Goal: Transaction & Acquisition: Purchase product/service

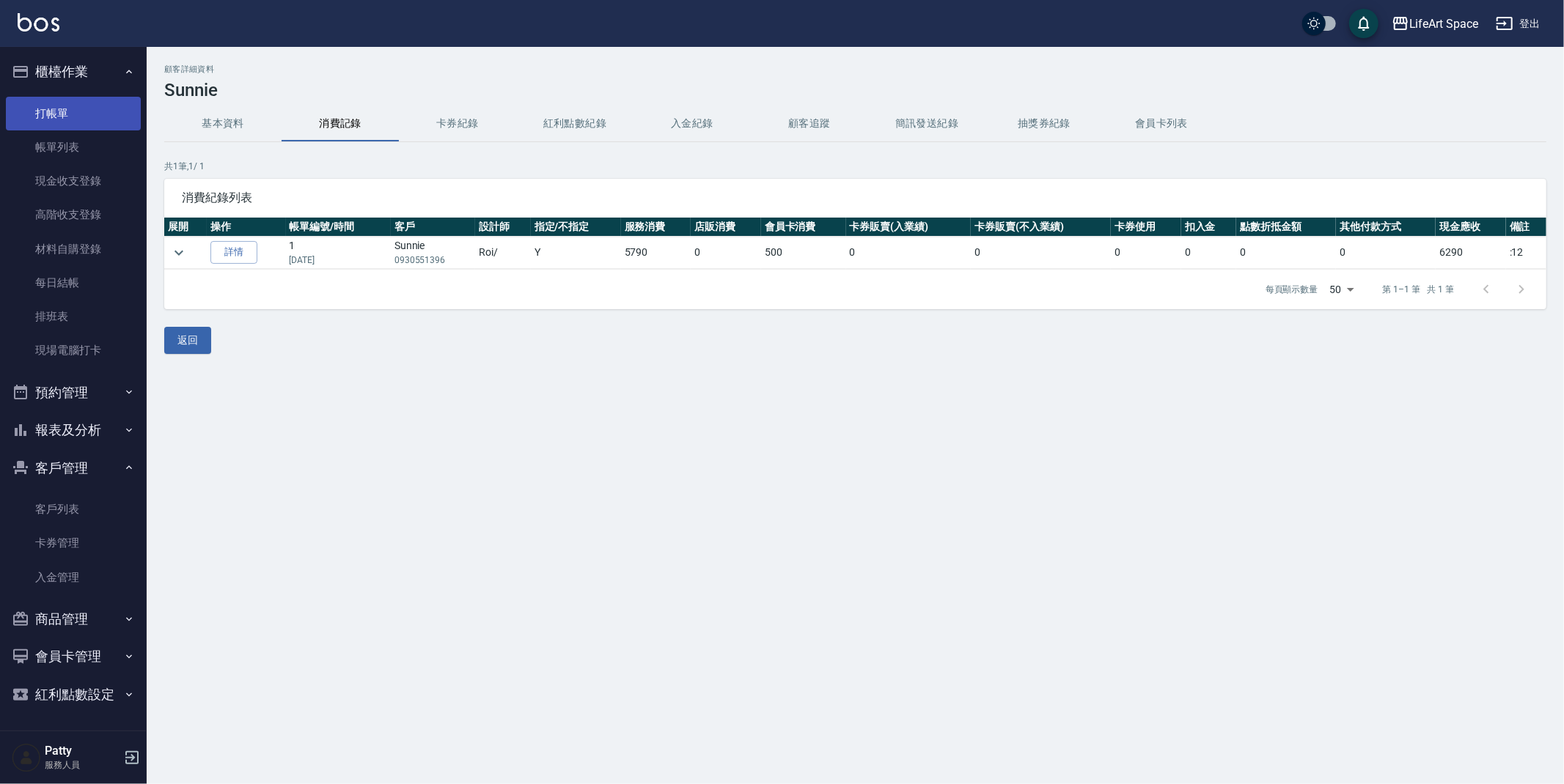
click at [119, 114] on link "打帳單" at bounding box center [74, 113] width 135 height 33
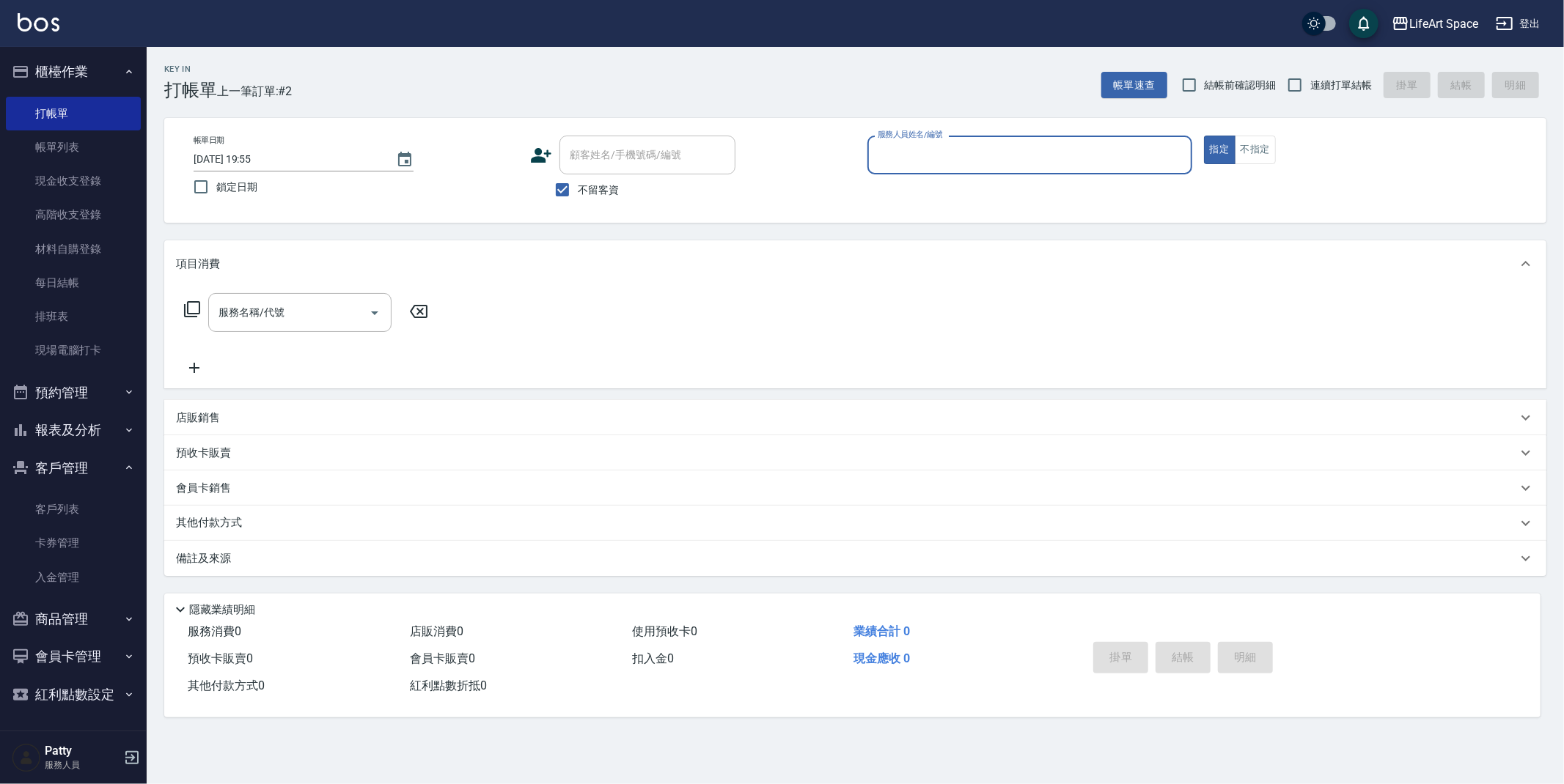
click at [1003, 153] on input "服務人員姓名/編號" at bounding box center [1029, 155] width 312 height 25
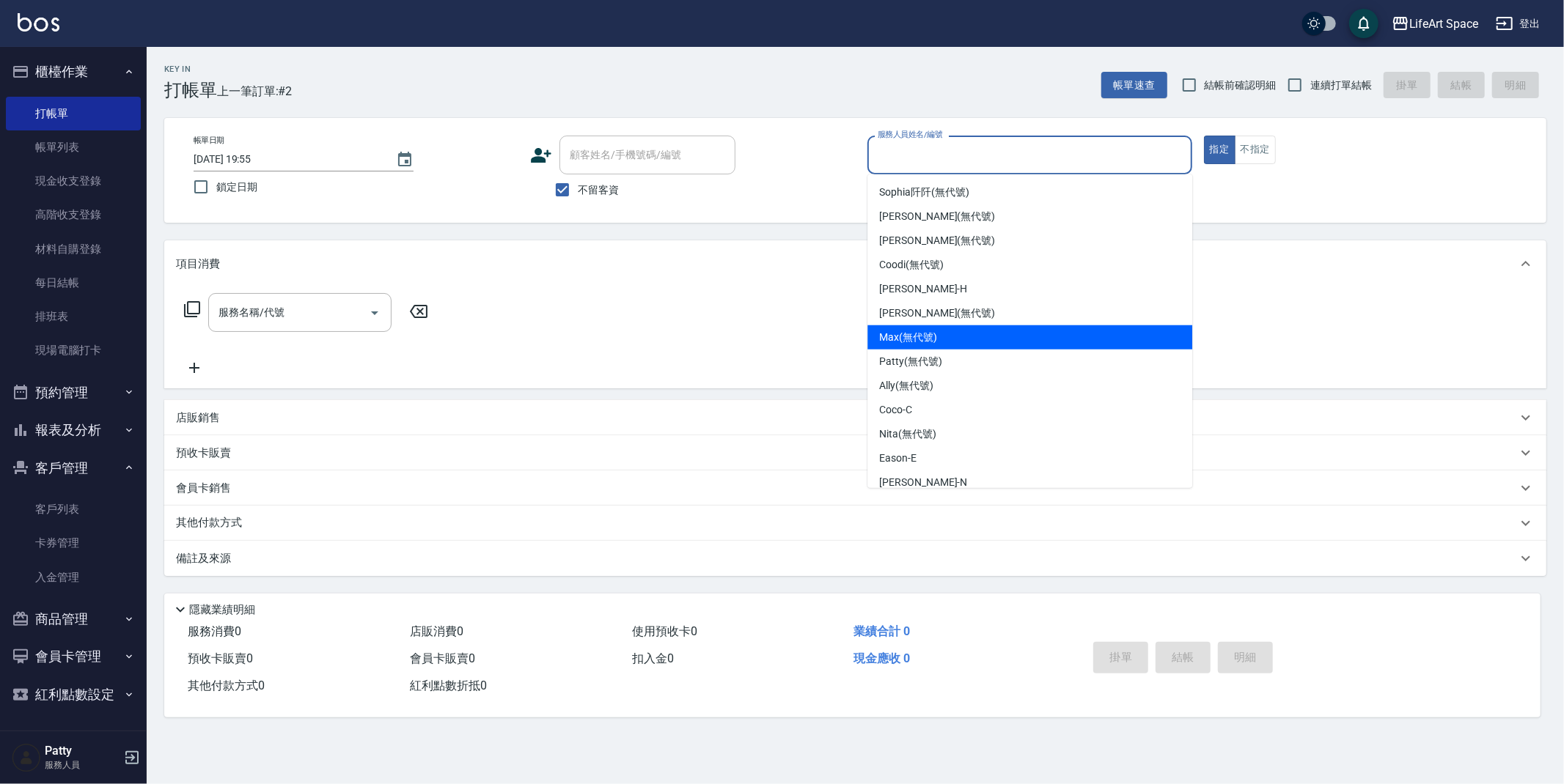
click at [934, 335] on span "[PERSON_NAME] (無代號)" at bounding box center [908, 337] width 58 height 15
type input "[PERSON_NAME](無代號)"
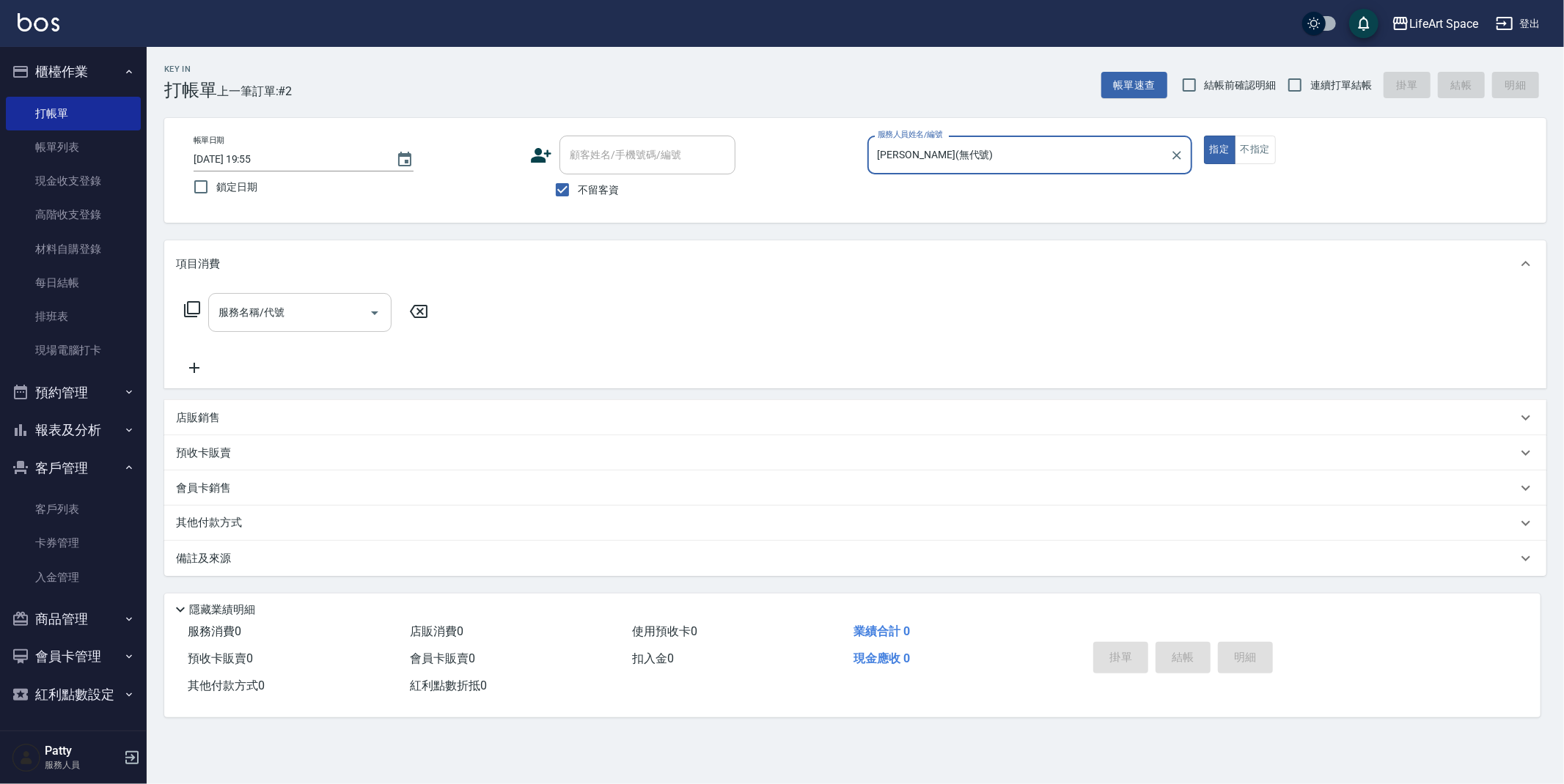
click at [353, 294] on div "服務名稱/代號" at bounding box center [299, 312] width 183 height 39
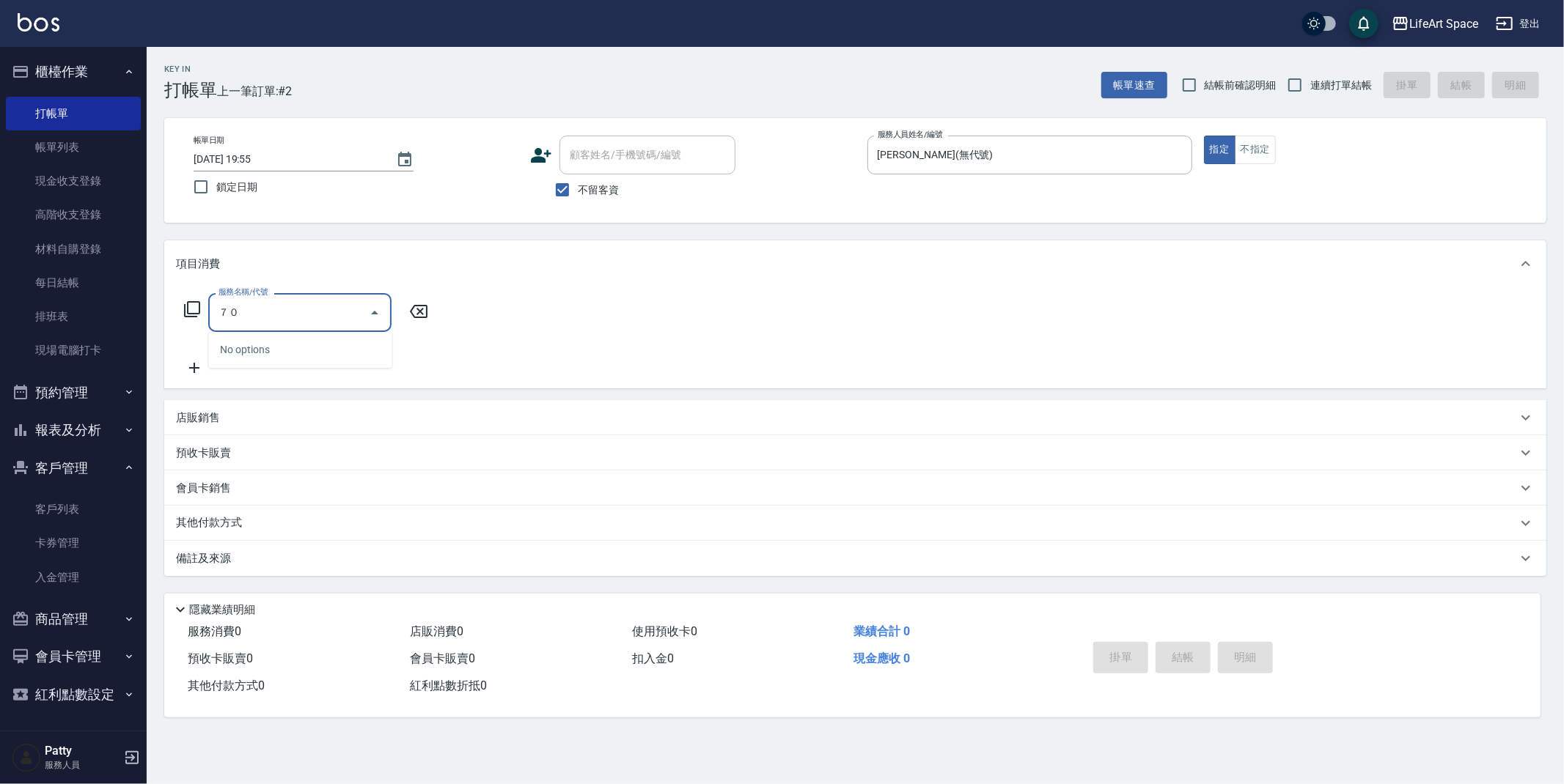
type input "７"
drag, startPoint x: 334, startPoint y: 342, endPoint x: 411, endPoint y: 346, distance: 77.1
click at [334, 342] on span "701 染髮 - 1700" at bounding box center [299, 350] width 183 height 24
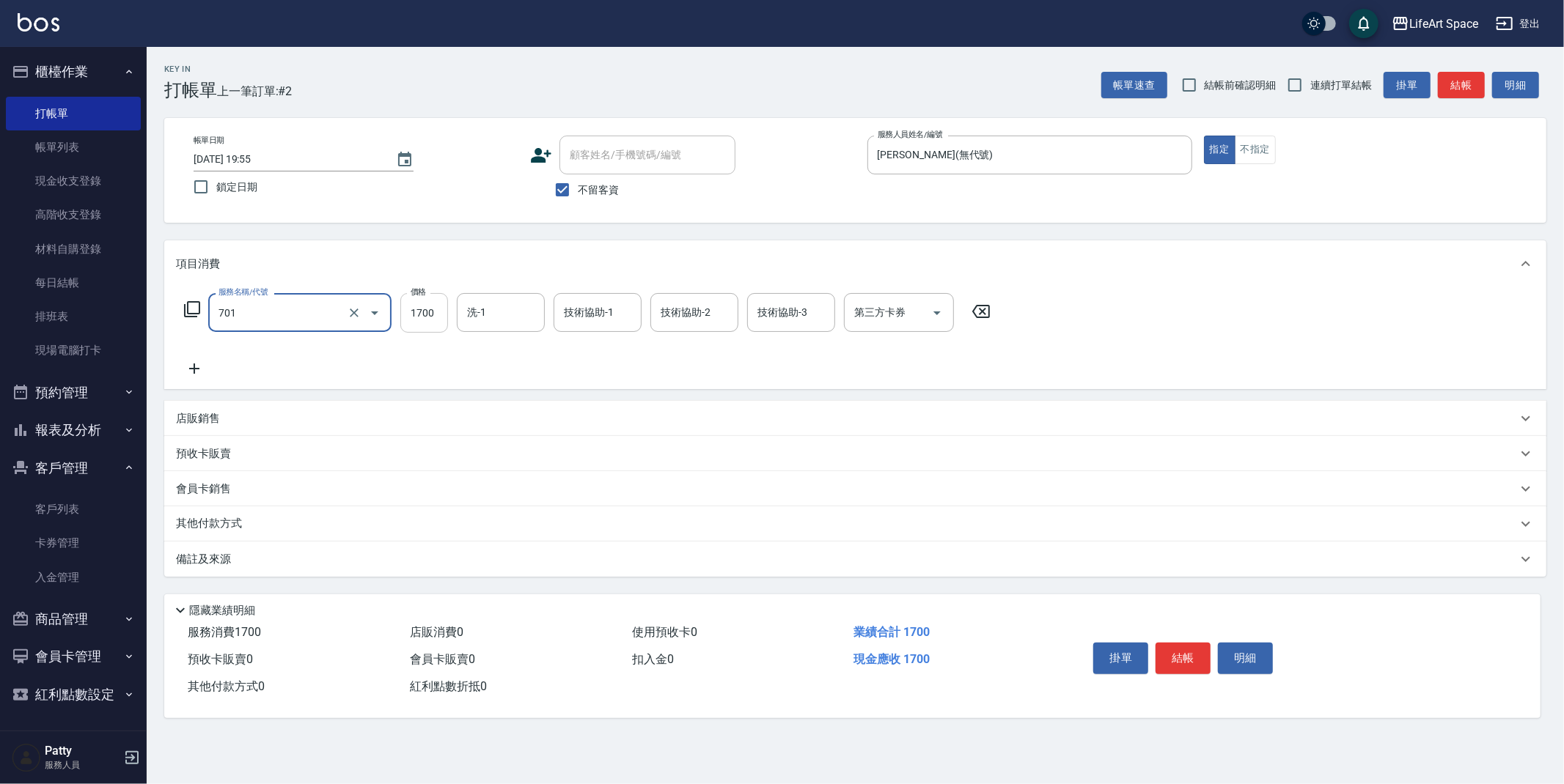
type input "701 染髮(701)"
click at [425, 326] on input "1700" at bounding box center [424, 313] width 48 height 40
type input "5700"
click at [201, 360] on icon at bounding box center [194, 369] width 37 height 18
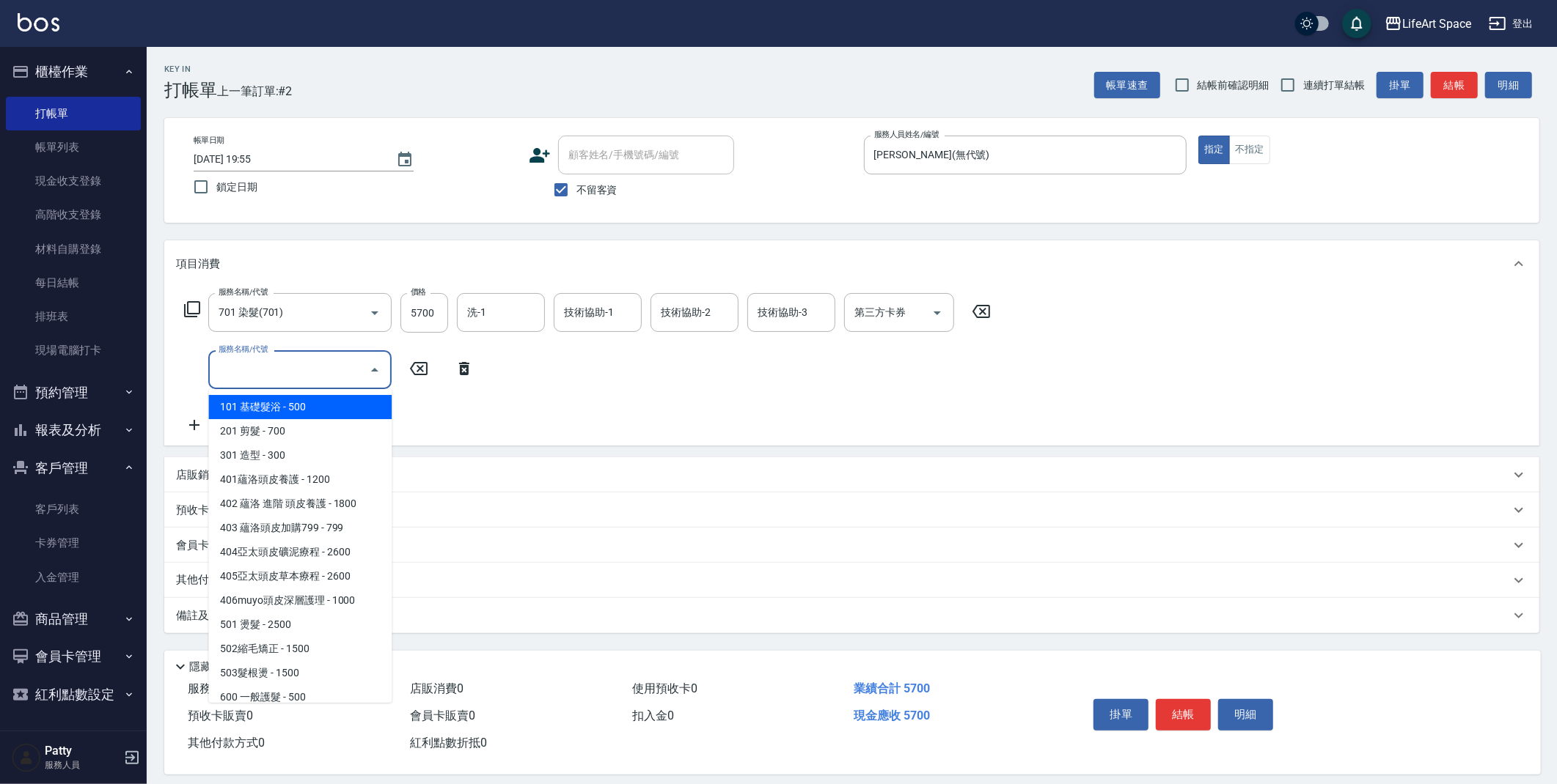
click at [268, 378] on input "服務名稱/代號" at bounding box center [289, 369] width 148 height 25
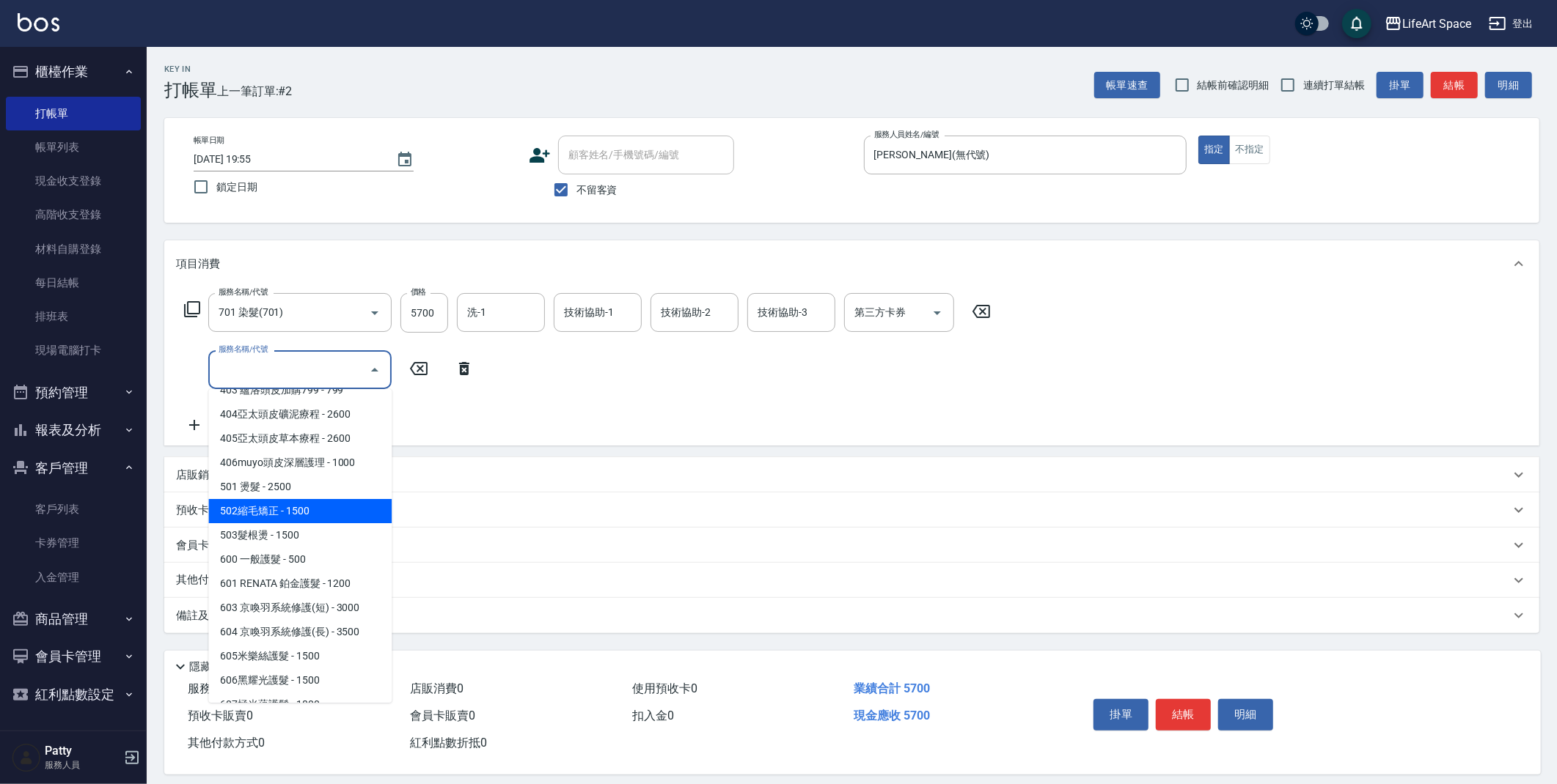
scroll to position [230, 0]
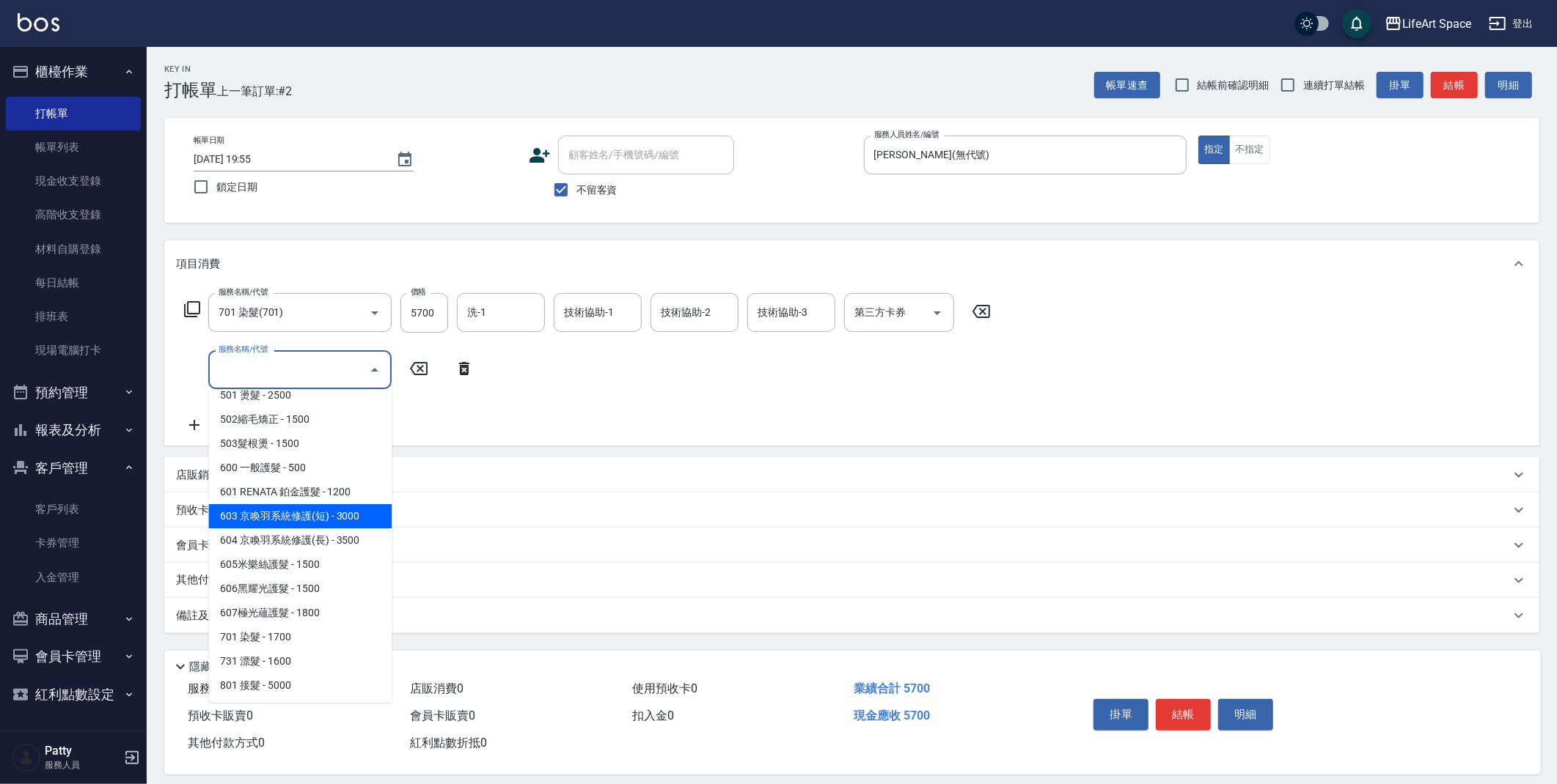
click at [306, 518] on span "603 京喚羽系統修護(短) - 3000" at bounding box center [299, 516] width 183 height 24
type input "603 京喚羽系統修護(短)(603)"
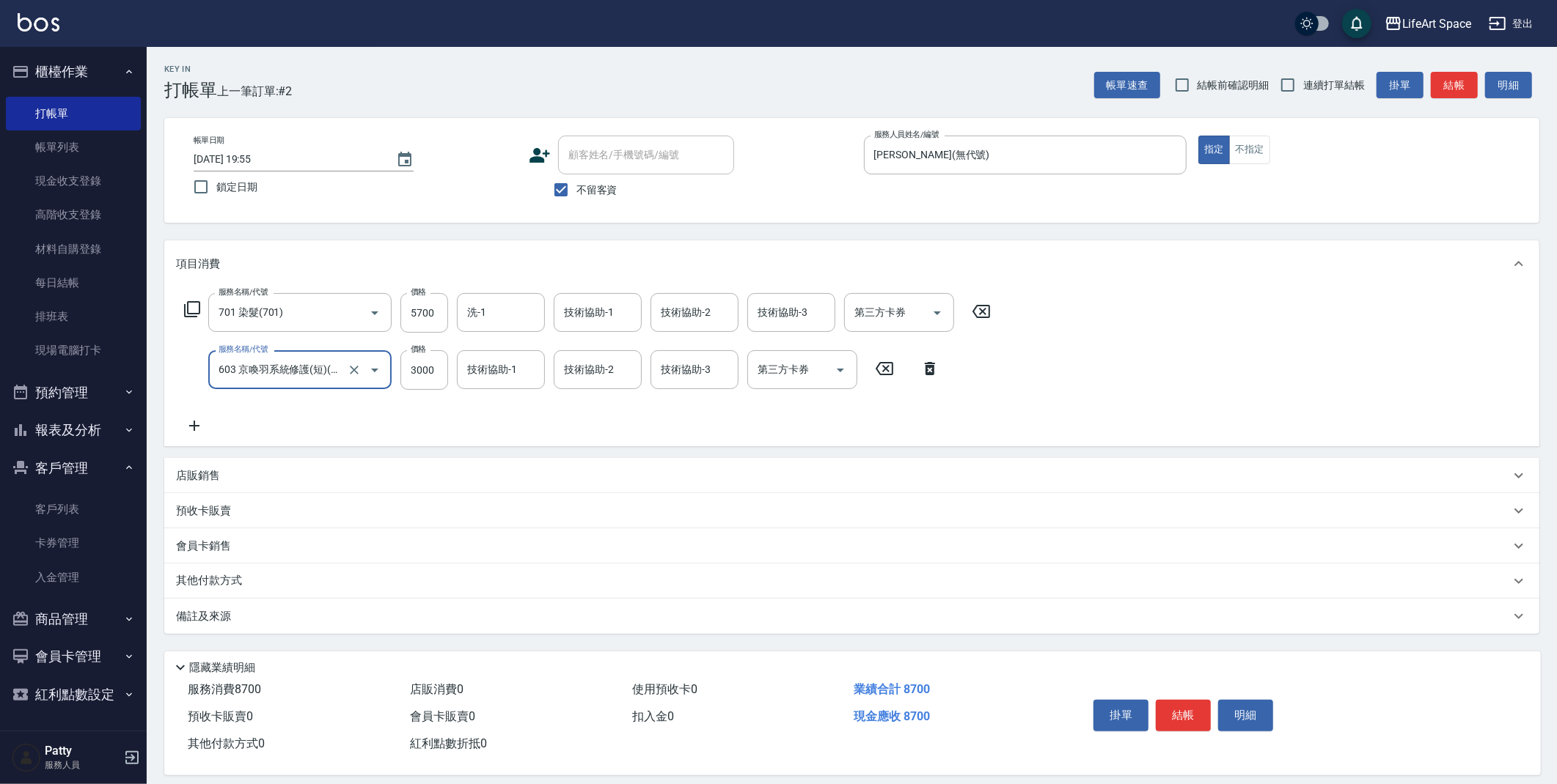
click at [450, 379] on div "服務名稱/代號 603 京喚羽系統修護(短)(603) 服務名稱/代號 價格 3000 價格 技術協助-1 技術協助-1 技術協助-2 技術協助-2 技術協助…" at bounding box center [562, 370] width 772 height 40
click at [438, 372] on input "3000" at bounding box center [424, 370] width 48 height 40
type input "2500"
click at [445, 612] on div "備註及來源" at bounding box center [842, 616] width 1333 height 15
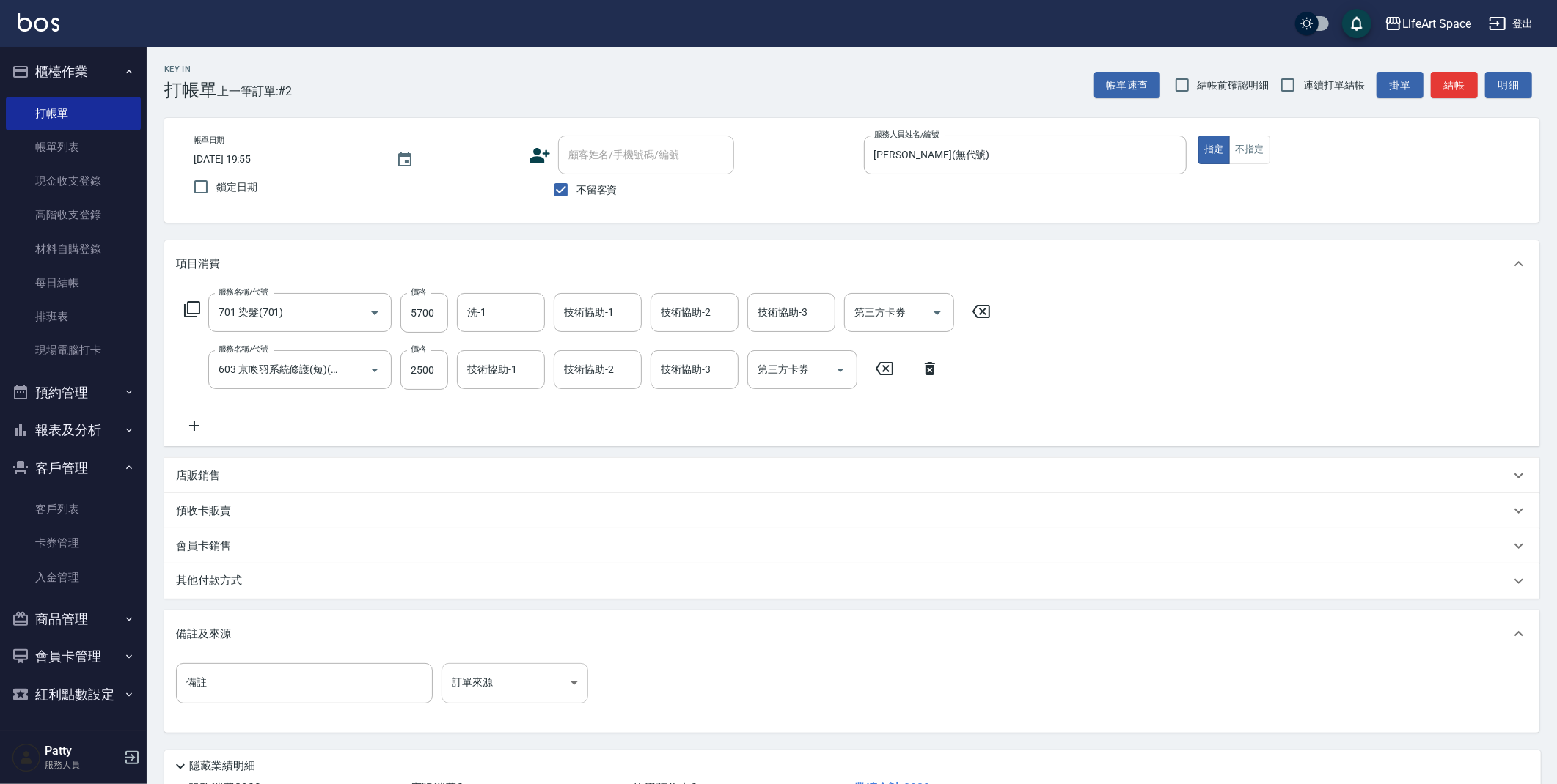
click at [548, 668] on body "LifeArt Space 登出 櫃檯作業 打帳單 帳單列表 現金收支登錄 高階收支登錄 材料自購登錄 每日結帳 排班表 現場電腦打卡 預約管理 預約管理 單…" at bounding box center [778, 446] width 1557 height 892
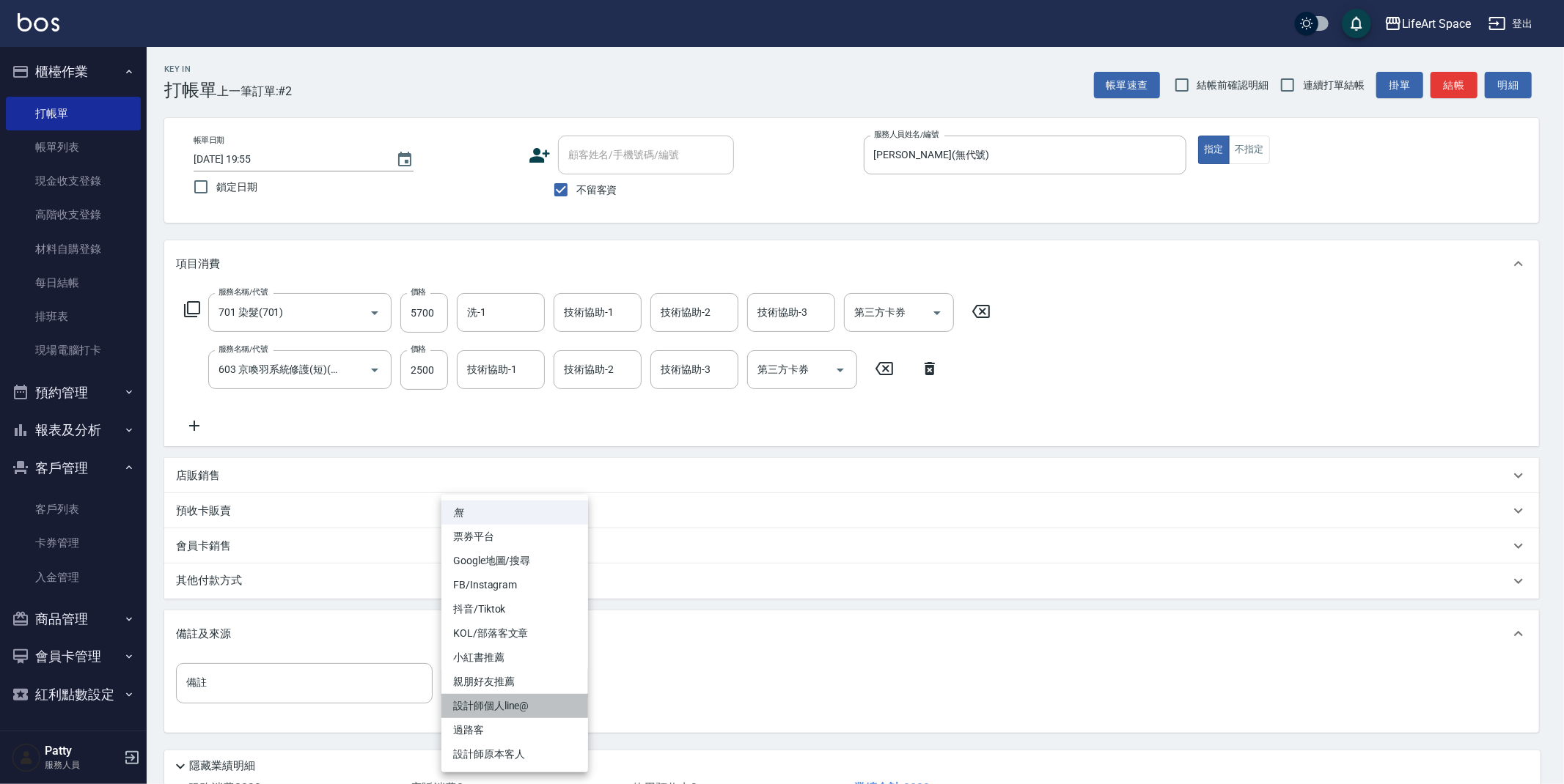
click at [540, 706] on li "設計師個人line@" at bounding box center [515, 706] width 147 height 24
type input "設計師個人line@"
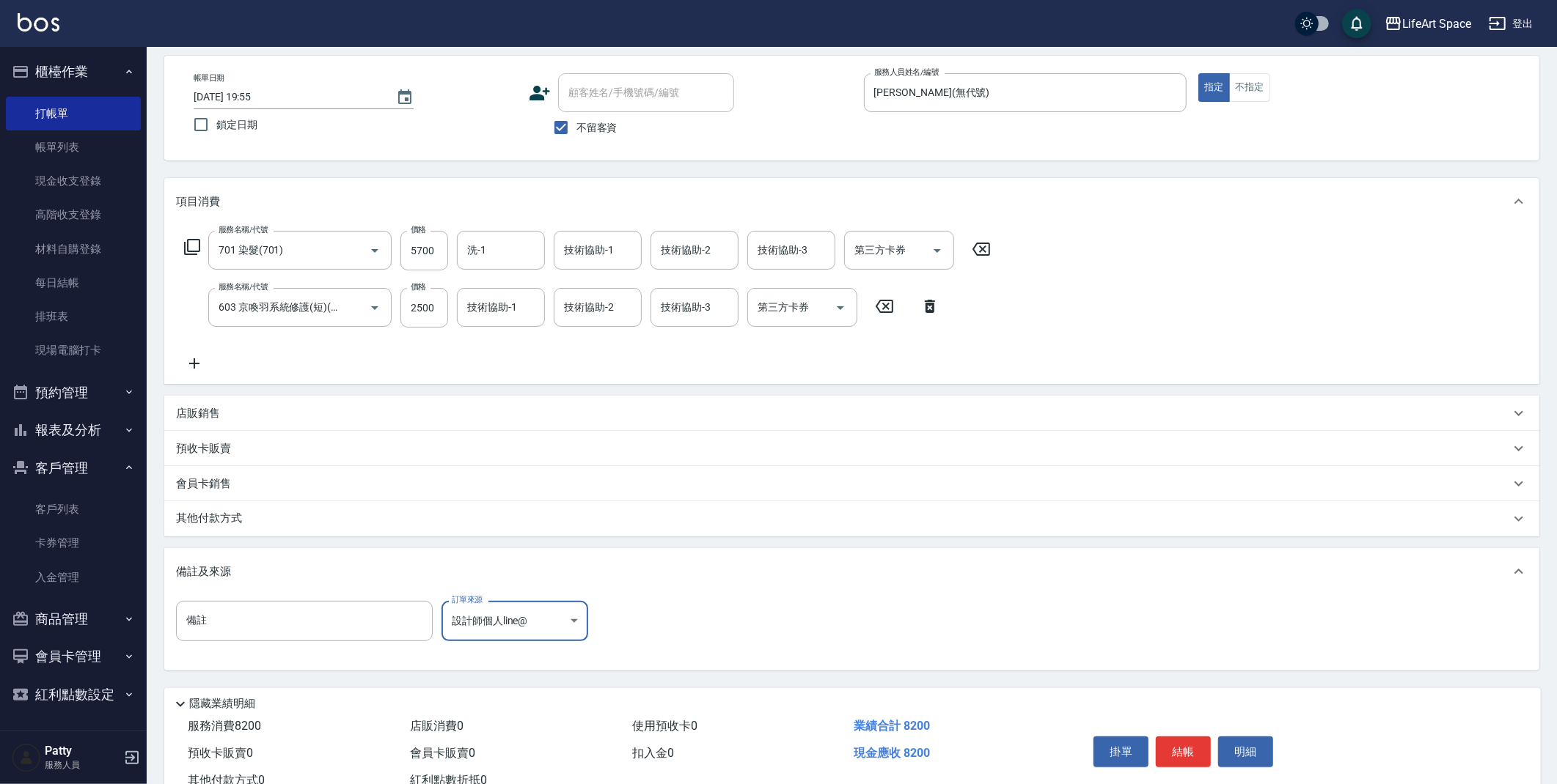
scroll to position [112, 0]
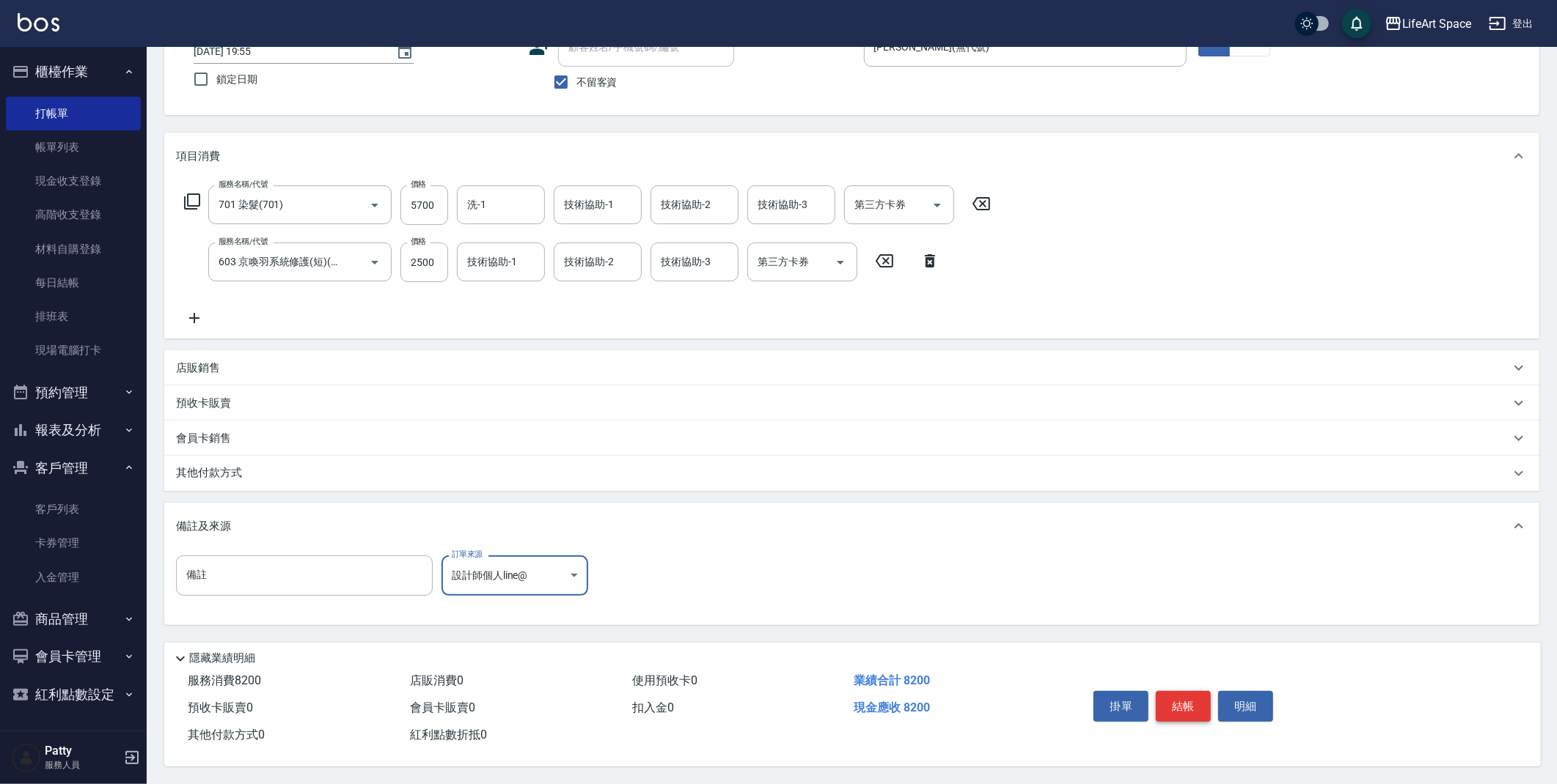
click at [1187, 696] on button "結帳" at bounding box center [1183, 707] width 55 height 31
